Goal: Information Seeking & Learning: Learn about a topic

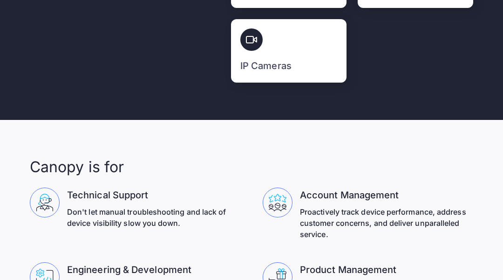
scroll to position [3696, 0]
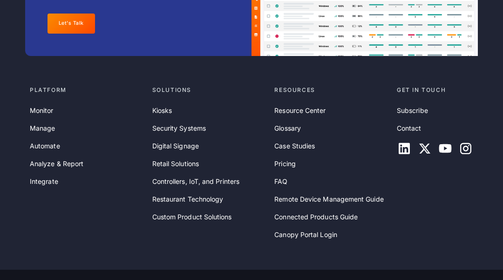
scroll to position [3696, 0]
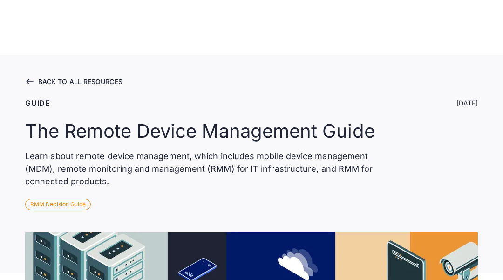
scroll to position [12393, 0]
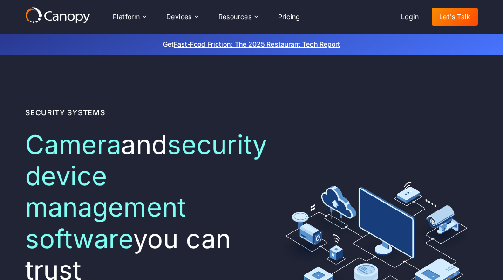
scroll to position [3084, 0]
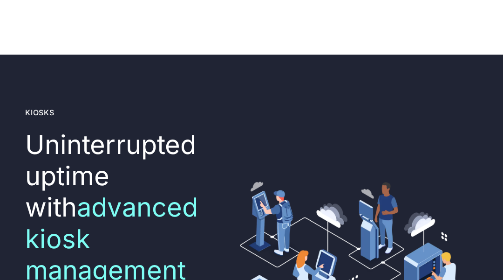
scroll to position [3003, 0]
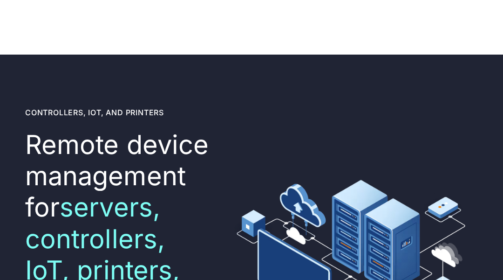
scroll to position [2951, 0]
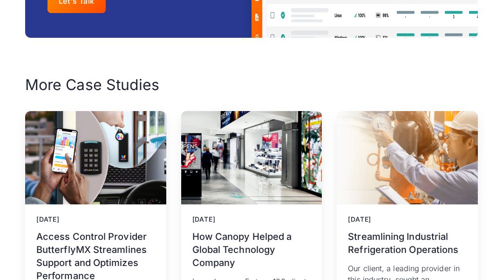
scroll to position [2108, 0]
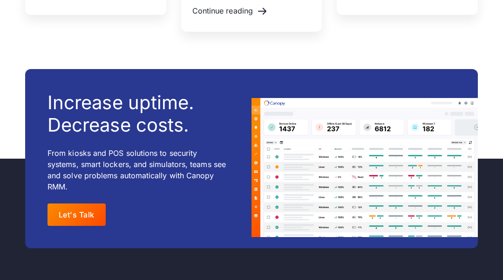
scroll to position [2611, 0]
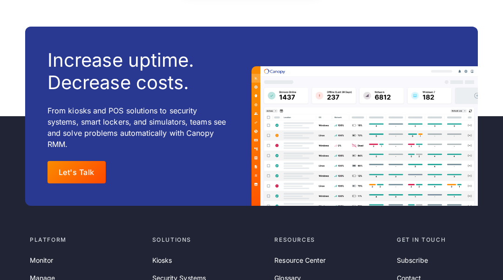
scroll to position [2750, 0]
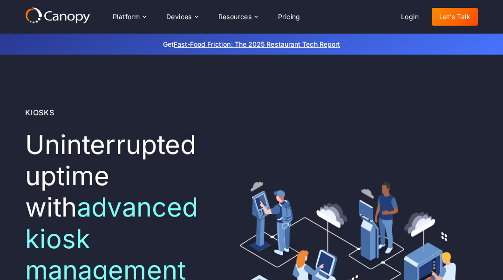
scroll to position [3003, 0]
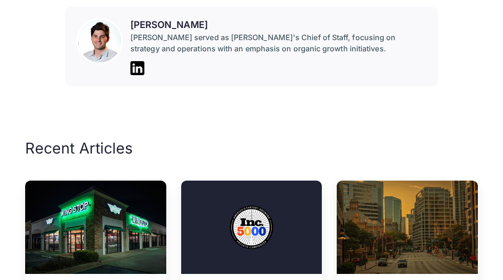
scroll to position [5224, 0]
